Goal: Task Accomplishment & Management: Manage account settings

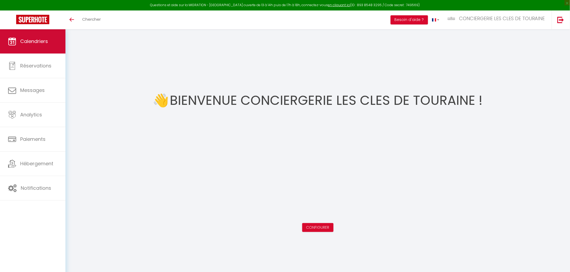
click at [26, 41] on span "Calendriers" at bounding box center [34, 41] width 28 height 7
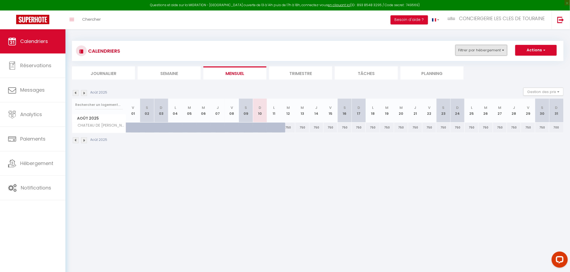
click at [474, 48] on button "Filtrer par hébergement" at bounding box center [481, 50] width 52 height 11
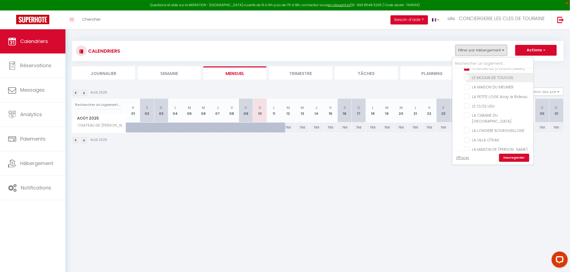
scroll to position [149, 0]
click at [489, 95] on input "CHATEAU DE [PERSON_NAME]" at bounding box center [497, 97] width 67 height 5
checkbox input "false"
click at [491, 94] on input "LA PETITE LOGE Azay le Rideau" at bounding box center [497, 95] width 67 height 5
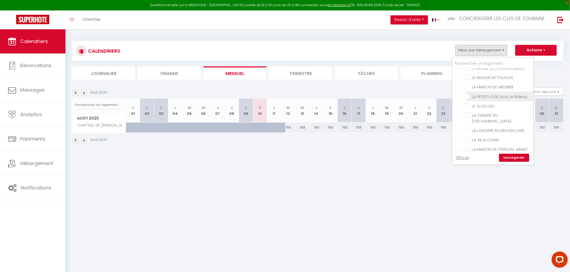
checkbox input "true"
checkbox input "false"
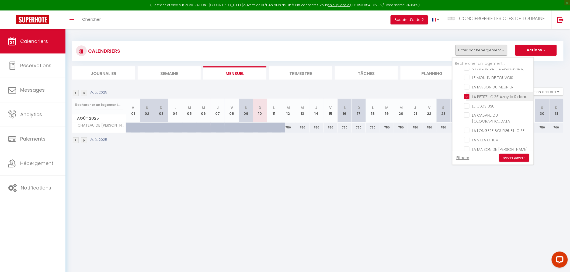
checkbox input "false"
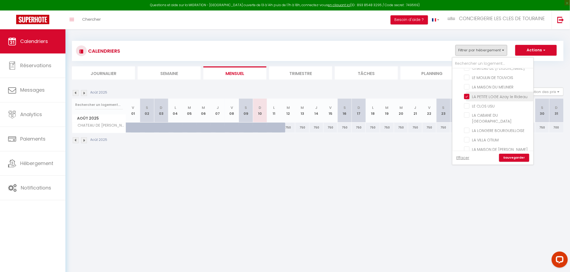
checkbox input "false"
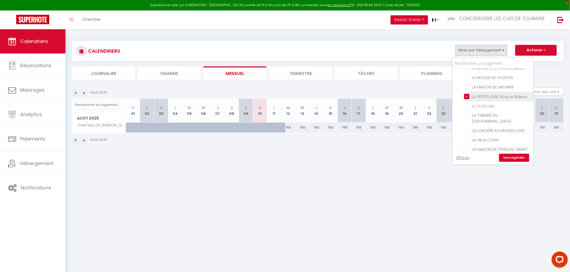
checkbox input "false"
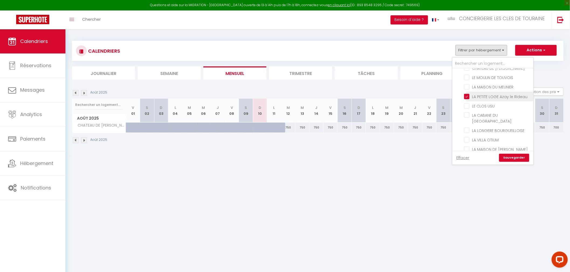
checkbox input "false"
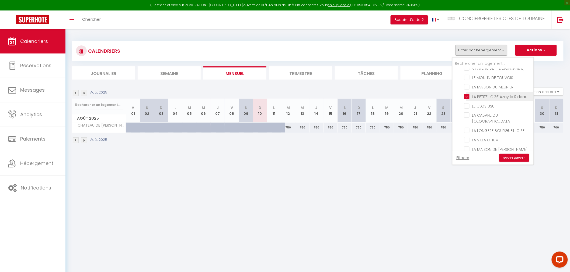
checkbox input "false"
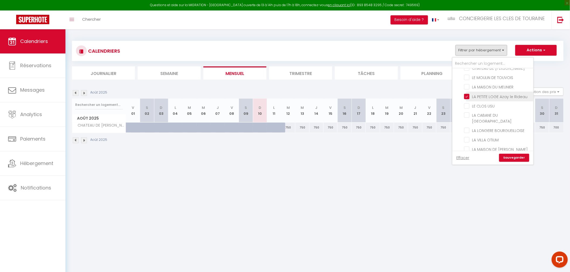
checkbox input "false"
click at [523, 157] on link "Sauvegarder" at bounding box center [514, 158] width 30 height 8
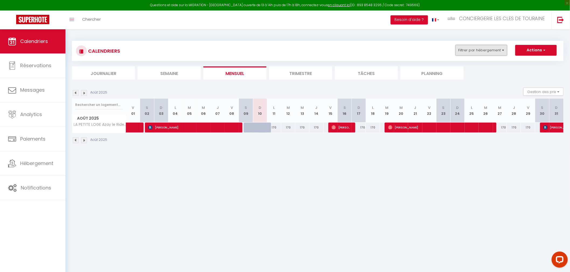
click at [482, 49] on button "Filtrer par hébergement" at bounding box center [481, 50] width 52 height 11
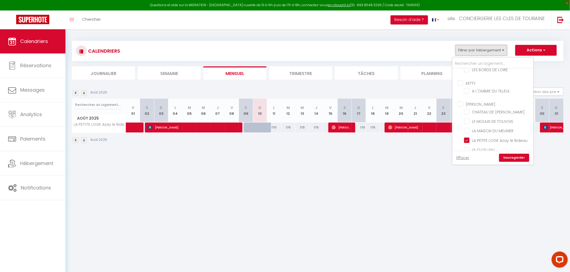
scroll to position [149, 0]
click at [504, 125] on input "LA PETITE LOGE Azay le Rideau" at bounding box center [497, 125] width 67 height 5
checkbox input "false"
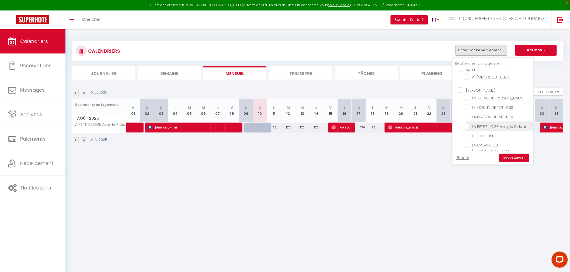
checkbox input "false"
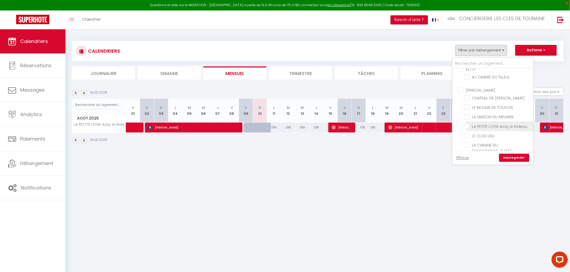
checkbox input "false"
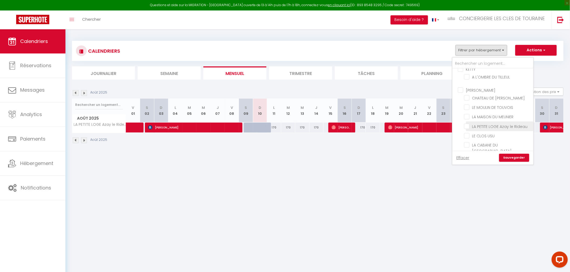
checkbox input "false"
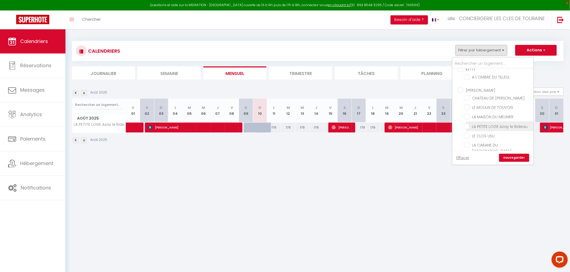
checkbox input "false"
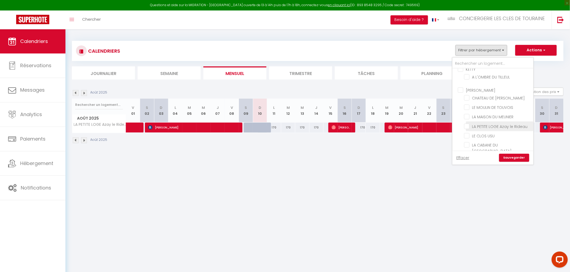
checkbox input "false"
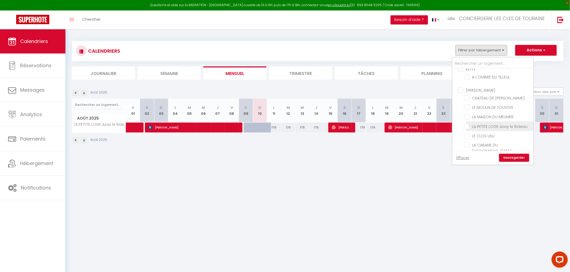
checkbox input "false"
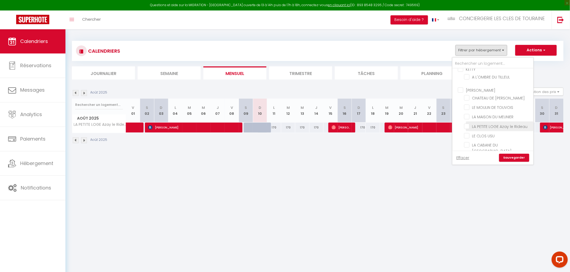
checkbox input "false"
click at [487, 113] on input "LA CABANE DU [GEOGRAPHIC_DATA]" at bounding box center [497, 115] width 67 height 5
checkbox input "true"
checkbox input "false"
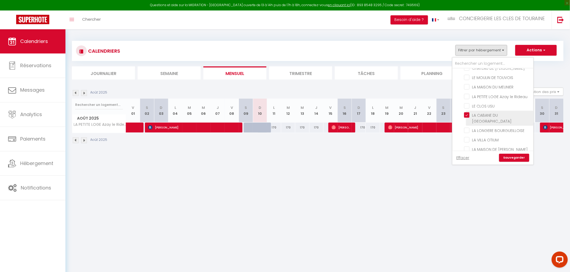
checkbox input "false"
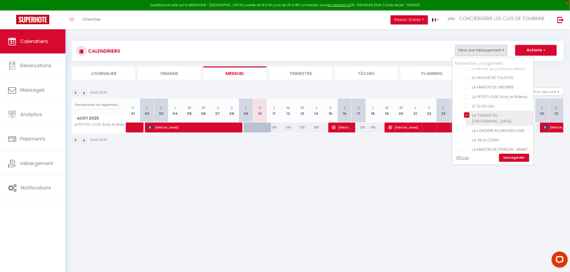
checkbox input "false"
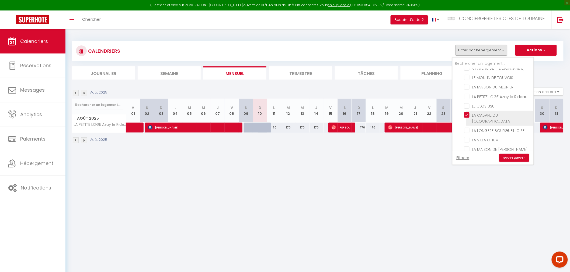
checkbox input "false"
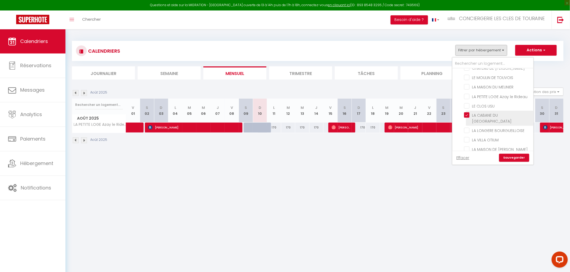
checkbox input "false"
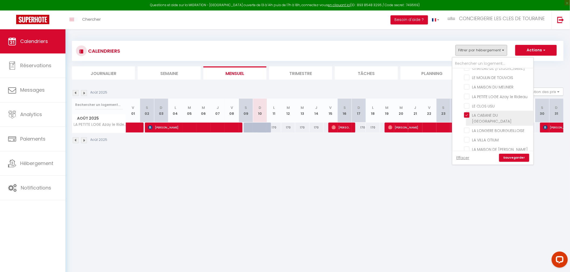
checkbox input "false"
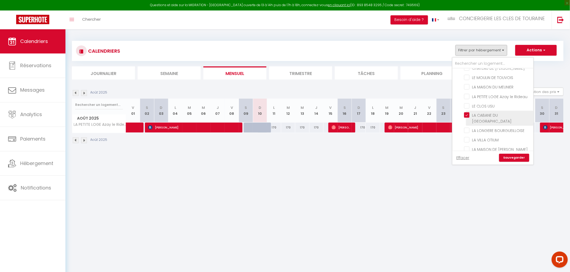
checkbox input "false"
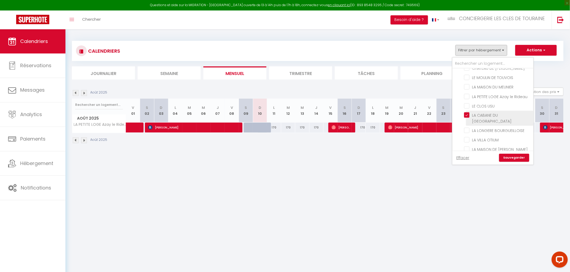
checkbox input "false"
click at [507, 159] on link "Sauvegarder" at bounding box center [514, 158] width 30 height 8
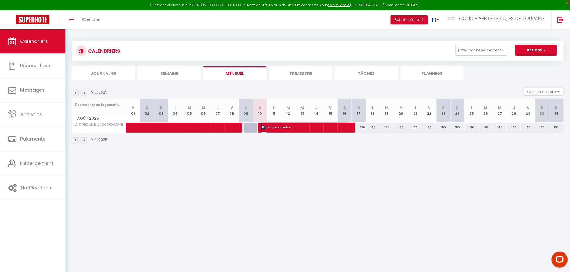
click at [284, 128] on span "Bas Groot Hulze" at bounding box center [305, 127] width 89 height 10
select select "OK"
select select "KO"
select select "0"
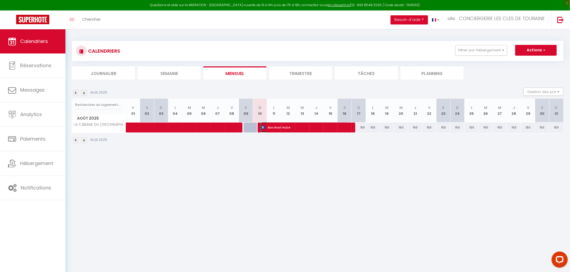
select select "1"
select select
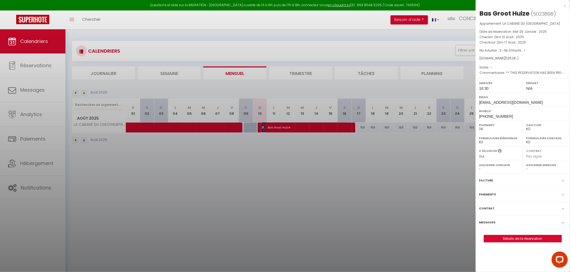
select select "8047"
select select "32445"
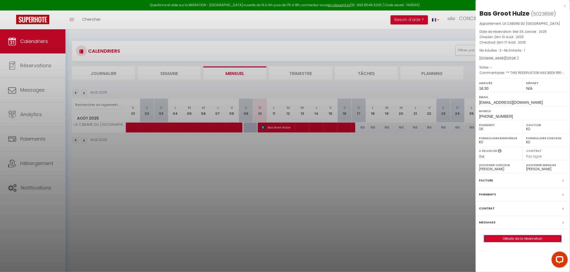
click at [503, 241] on link "Détails de la réservation" at bounding box center [523, 239] width 78 height 7
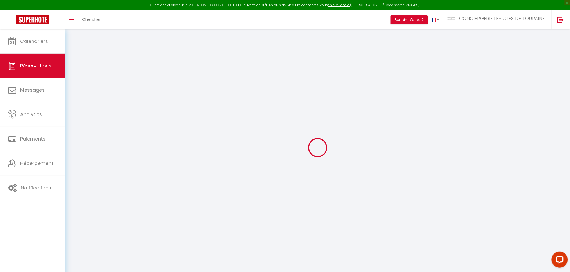
select select "0"
select select
checkbox input "false"
type textarea "** THIS RESERVATION HAS BEEN PRE-PAID ** BOOKING NOTE : Payment charge is EUR 1…"
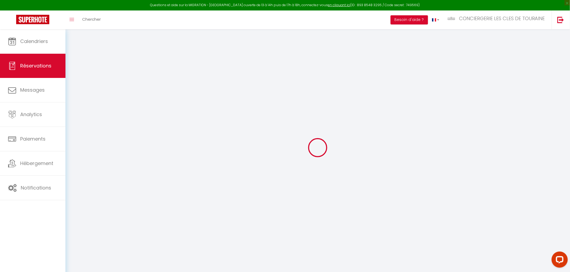
type input "60"
select select
checkbox input "false"
select select "16:30"
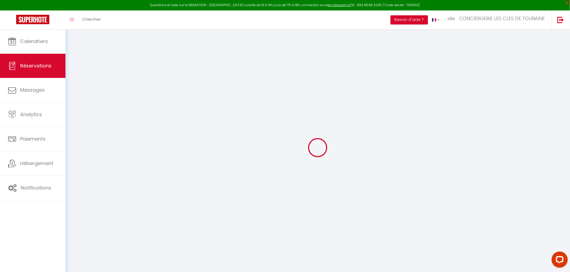
select select
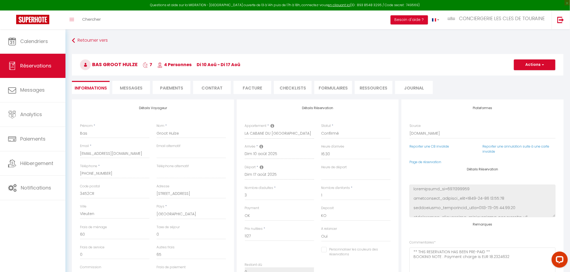
click at [181, 89] on li "Paiements" at bounding box center [172, 87] width 38 height 13
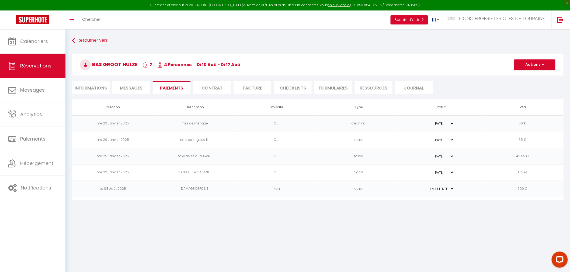
click at [441, 189] on select "PAYÉ EN ATTENTE" at bounding box center [440, 189] width 27 height 5
click at [465, 206] on body "Questions et aide sur la MIGRATION - [GEOGRAPHIC_DATA] ouverte de 13 à 14h puis…" at bounding box center [285, 165] width 570 height 272
drag, startPoint x: 149, startPoint y: 238, endPoint x: 159, endPoint y: 228, distance: 14.1
click at [149, 238] on body "Questions et aide sur la MIGRATION - [GEOGRAPHIC_DATA] ouverte de 13 à 14h puis…" at bounding box center [285, 165] width 570 height 272
click at [534, 65] on button "Actions" at bounding box center [534, 64] width 41 height 11
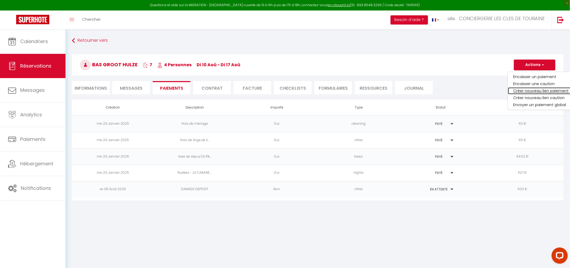
click at [530, 90] on link "Créer nouveau lien paiement" at bounding box center [541, 90] width 66 height 7
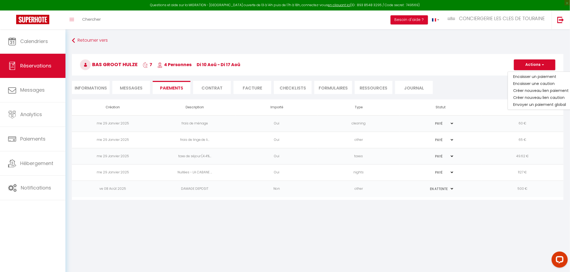
select select "nights"
type input "[EMAIL_ADDRESS][DOMAIN_NAME]"
select select "3498"
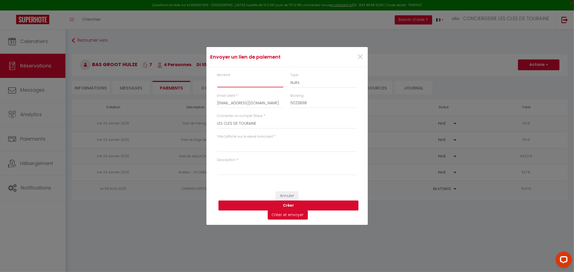
click at [251, 80] on input "Montant" at bounding box center [250, 83] width 66 height 10
type input "500"
click at [306, 80] on select "Nuits Frais de ménage Taxe de séjour [GEOGRAPHIC_DATA]" at bounding box center [324, 83] width 66 height 10
select select "other"
click at [291, 78] on select "Nuits Frais de ménage Taxe de séjour [GEOGRAPHIC_DATA]" at bounding box center [324, 83] width 66 height 10
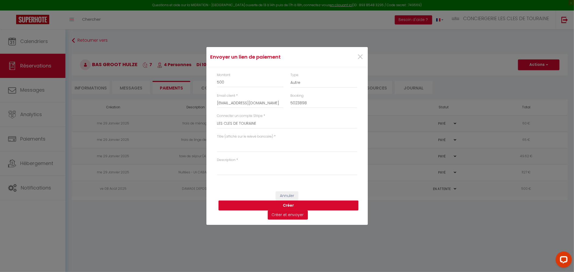
click at [289, 205] on button "Créer" at bounding box center [289, 206] width 140 height 10
click at [233, 145] on textarea "Titre (affiché sur le relevé bancaire)" at bounding box center [287, 145] width 140 height 13
click at [222, 140] on textarea "ABS GROOT HULZE" at bounding box center [287, 145] width 140 height 13
type textarea "BAS GROOT HULZE"
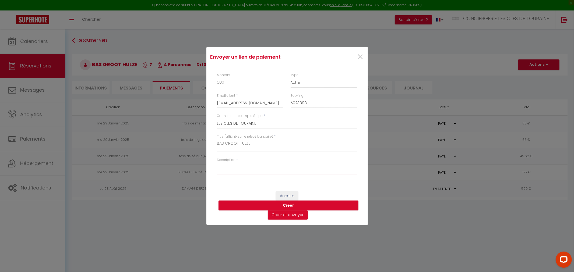
click at [228, 169] on textarea "Description" at bounding box center [287, 169] width 140 height 13
type textarea "DEPOT DE GARANTIE LA CABANE DU [GEOGRAPHIC_DATA]"
click at [284, 203] on button "Créer" at bounding box center [289, 206] width 140 height 10
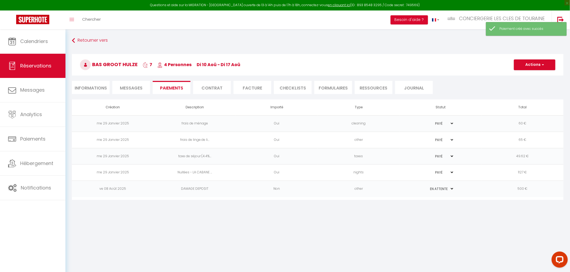
select select "0"
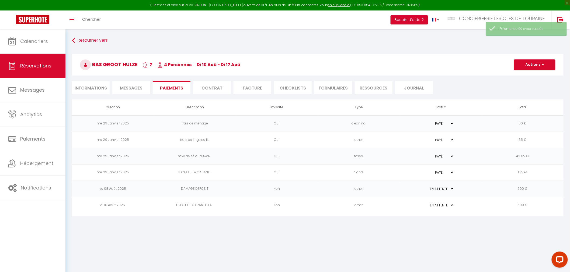
click at [479, 205] on td "PAYÉ EN ATTENTE" at bounding box center [441, 206] width 82 height 16
click at [522, 203] on td "500 €" at bounding box center [522, 206] width 82 height 16
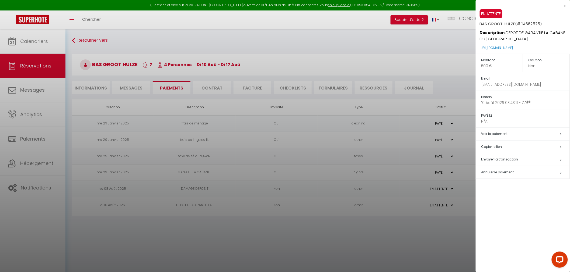
click at [500, 146] on h5 "Copier le lien" at bounding box center [525, 147] width 88 height 6
click at [88, 252] on div at bounding box center [285, 136] width 570 height 272
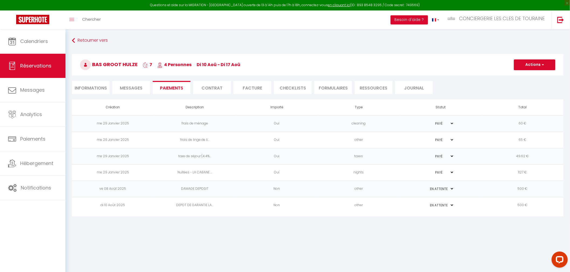
click at [520, 184] on td "500 €" at bounding box center [522, 189] width 82 height 16
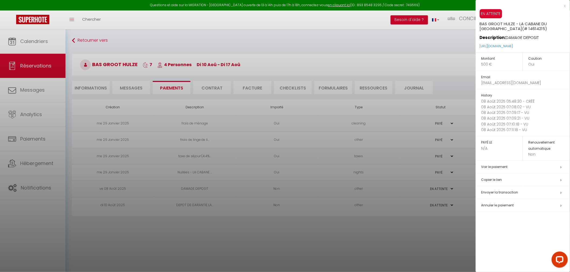
click at [503, 202] on td "Annuler le paiement" at bounding box center [523, 205] width 94 height 13
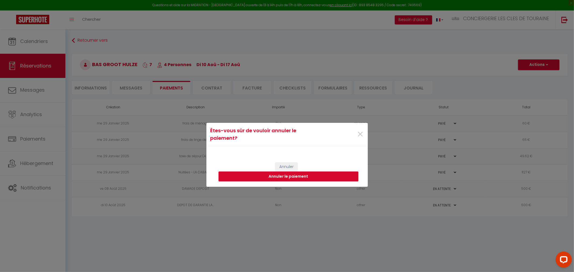
click at [312, 177] on button "Annuler le paiement" at bounding box center [289, 177] width 140 height 10
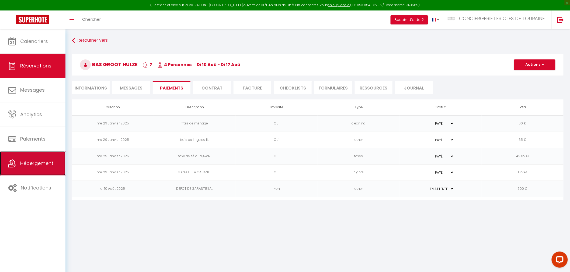
click at [42, 167] on span "Hébergement" at bounding box center [36, 163] width 33 height 7
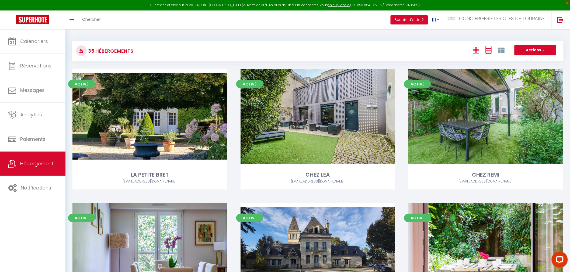
click at [491, 52] on icon at bounding box center [488, 50] width 6 height 7
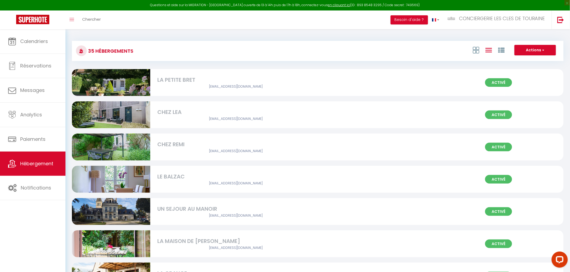
click at [184, 81] on div "LA PETITE BRET" at bounding box center [235, 80] width 157 height 8
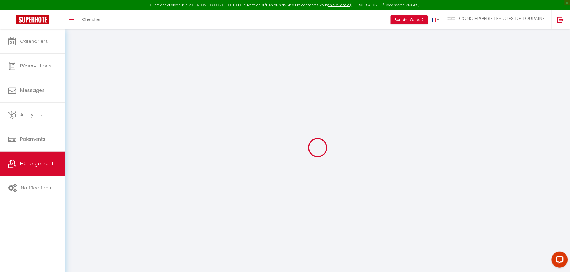
select select "+ 15 %"
select select "+ 18 %"
checkbox input "false"
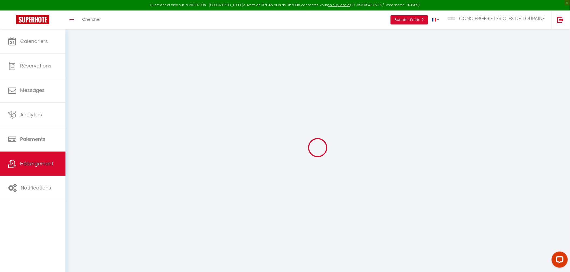
checkbox input "false"
select select "2029-19025818"
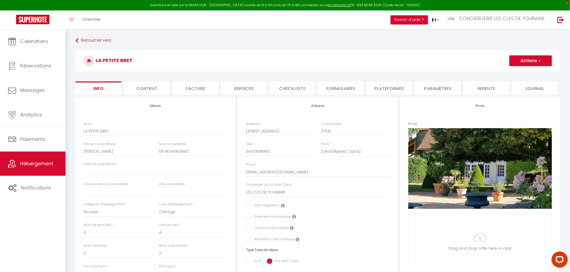
click at [393, 89] on li "Plateformes" at bounding box center [389, 88] width 46 height 13
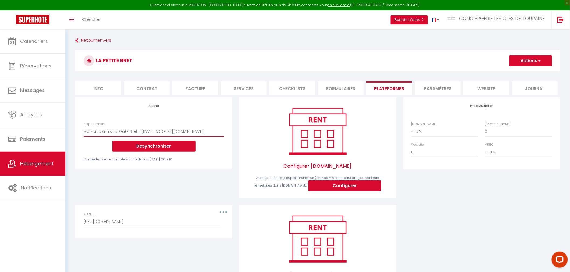
click at [207, 133] on select "Jolie maison de [GEOGRAPHIC_DATA] 6 p. + jardin - [EMAIL_ADDRESS][DOMAIN_NAME] …" at bounding box center [153, 132] width 141 height 10
click at [200, 176] on div "Airbnb Appartement Jolie maison de [GEOGRAPHIC_DATA] 6 p. + jardin - [EMAIL_ADD…" at bounding box center [154, 151] width 164 height 108
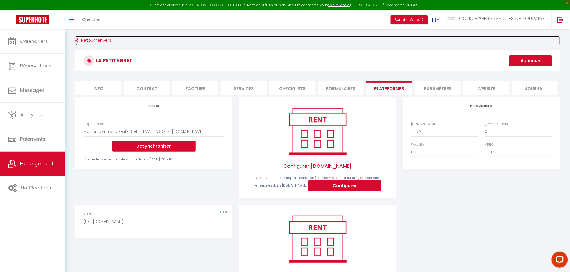
click at [90, 38] on link "Retourner vers" at bounding box center [317, 41] width 484 height 10
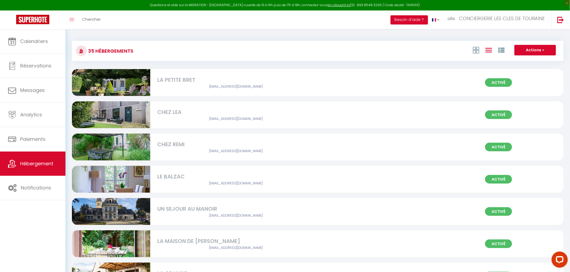
click at [162, 112] on div "CHEZ LEA" at bounding box center [235, 112] width 157 height 8
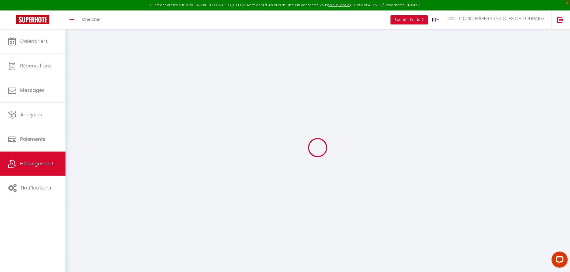
select select "+ 15 %"
select select "+ 19 %"
select select "+ 18 %"
checkbox input "false"
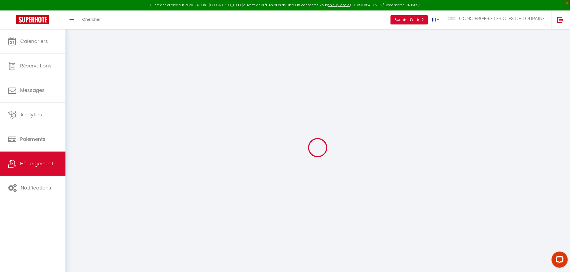
checkbox input "true"
checkbox input "false"
select select "2029-44074550"
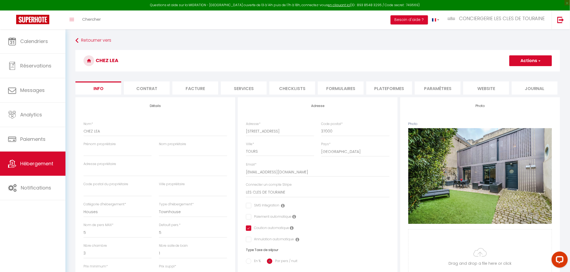
click at [387, 89] on li "Plateformes" at bounding box center [389, 88] width 46 height 13
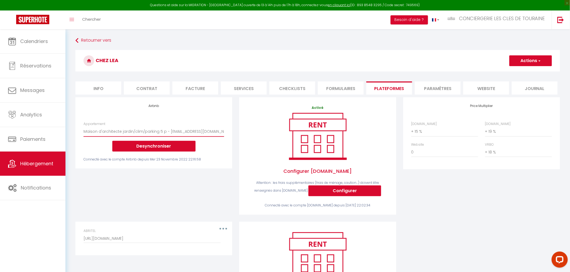
click at [155, 131] on select "Jolie maison de [GEOGRAPHIC_DATA] 6 p. + jardin - [EMAIL_ADDRESS][DOMAIN_NAME] …" at bounding box center [153, 132] width 141 height 10
click at [153, 190] on div "Airbnb Appartement Jolie maison de [GEOGRAPHIC_DATA] 6 p. + jardin - [EMAIL_ADD…" at bounding box center [154, 159] width 164 height 125
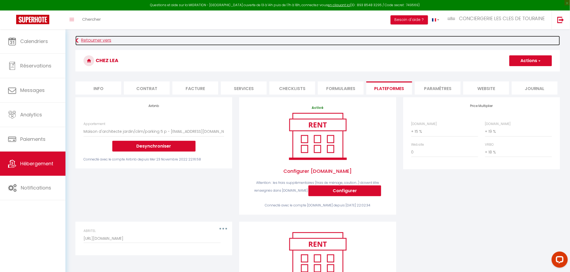
click at [87, 39] on link "Retourner vers" at bounding box center [317, 41] width 484 height 10
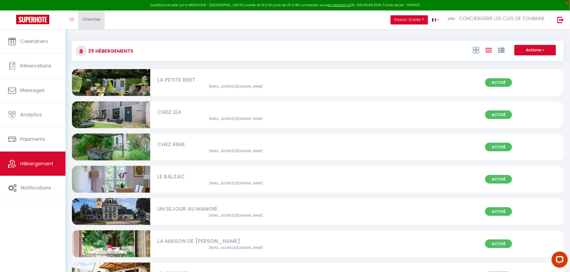
click at [103, 21] on link "Chercher" at bounding box center [91, 19] width 27 height 19
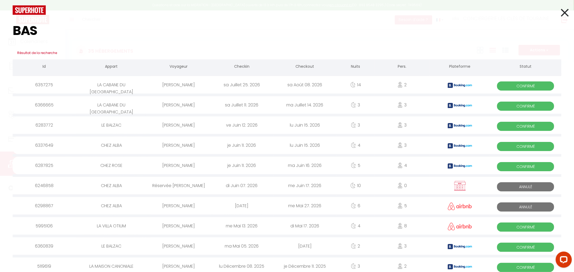
click at [66, 34] on input "BAS" at bounding box center [287, 31] width 549 height 32
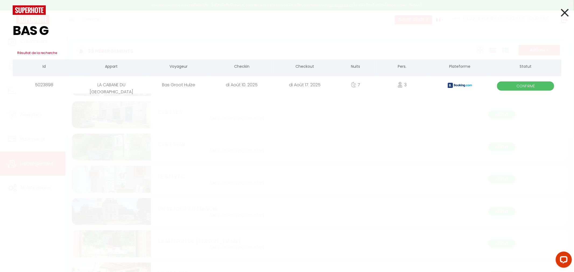
type input "BAS G"
click at [185, 86] on div "Bas Groot Hulze" at bounding box center [178, 84] width 63 height 17
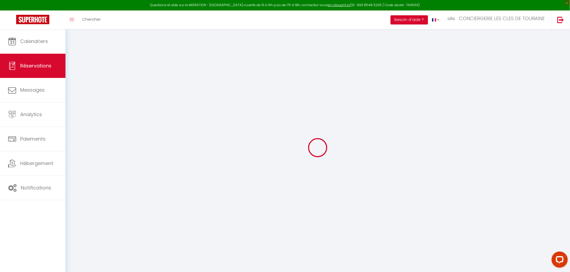
type input "Bas"
type input "Groot Hulze"
type input "[EMAIL_ADDRESS][DOMAIN_NAME]"
type input "[PHONE_NUMBER]"
type input "3452CR"
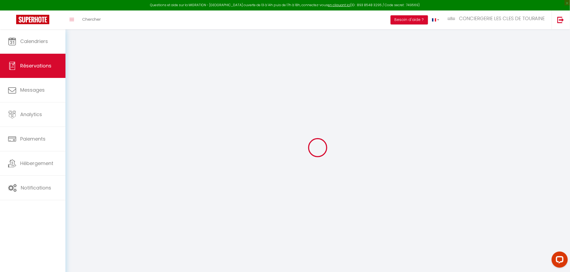
type input "[STREET_ADDRESS]"
type input "Vleuten"
select select "NL"
type input "65"
type input "212.96"
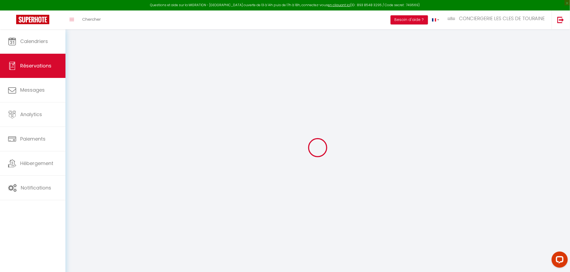
select select "49331"
select select "1"
select select
type input "3"
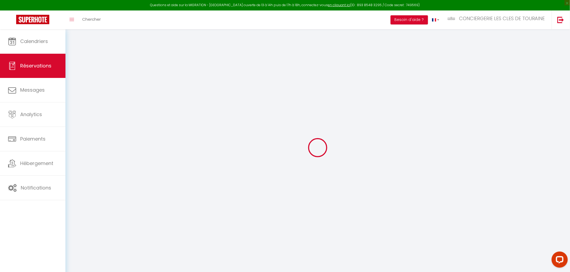
type input "1"
select select "12"
select select
type input "1127"
checkbox input "false"
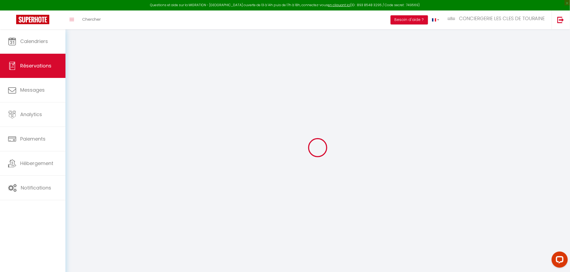
type input "0"
select select "2"
type input "0"
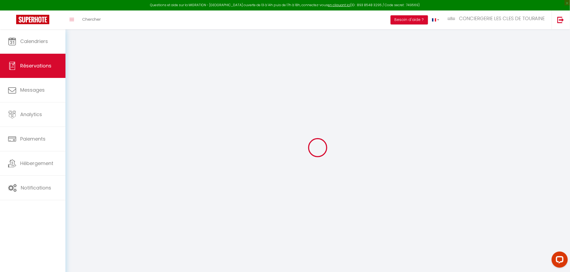
select select
select select "14"
checkbox input "false"
select select
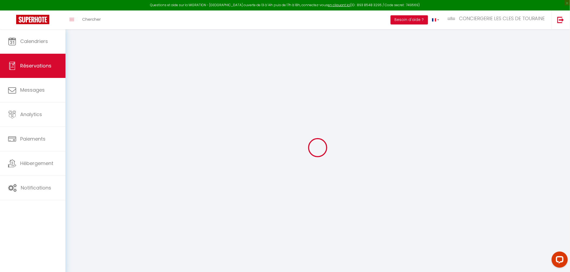
select select
checkbox input "false"
select select
checkbox input "false"
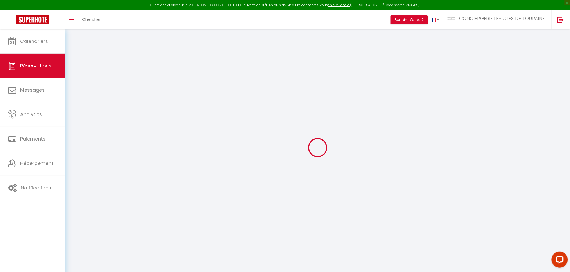
select select
checkbox input "false"
type textarea "** THIS RESERVATION HAS BEEN PRE-PAID ** BOOKING NOTE : Payment charge is EUR 1…"
type input "60"
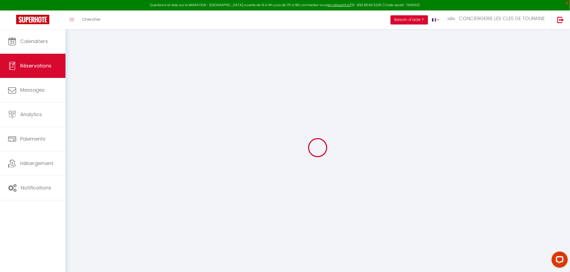
select select
checkbox input "false"
select select "16:30"
select select
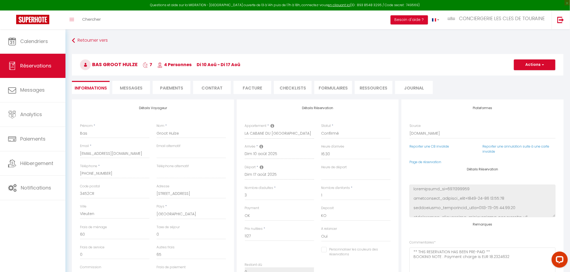
click at [167, 91] on li "Paiements" at bounding box center [172, 87] width 38 height 13
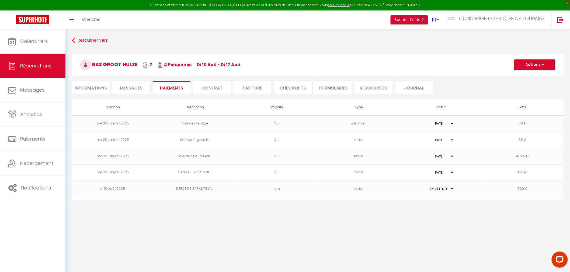
click at [435, 188] on select "PAYÉ EN ATTENTE" at bounding box center [440, 189] width 27 height 5
click at [332, 223] on body "Questions et aide sur la MIGRATION - [GEOGRAPHIC_DATA] ouverte de 13 à 14h puis…" at bounding box center [285, 165] width 570 height 272
click at [486, 187] on td "500 €" at bounding box center [522, 189] width 82 height 16
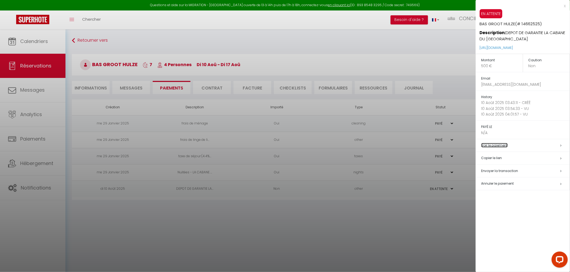
click at [504, 144] on link "Voir le paiement" at bounding box center [494, 145] width 26 height 5
click at [530, 26] on span "(# 14662525)" at bounding box center [528, 24] width 27 height 6
copy span "14662525"
